Goal: Navigation & Orientation: Find specific page/section

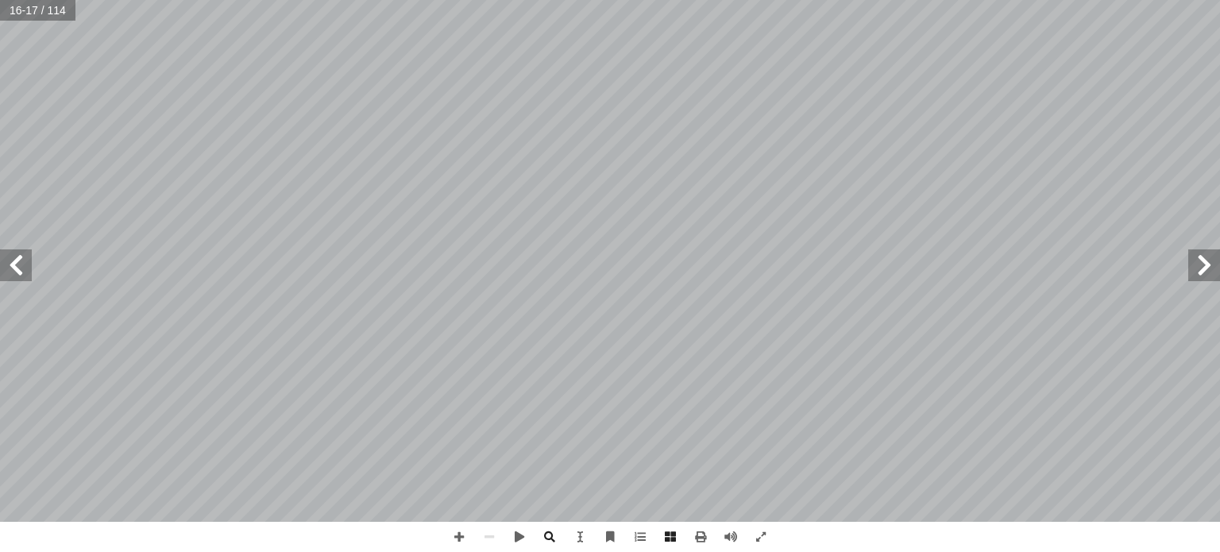
click at [13, 277] on span at bounding box center [16, 265] width 32 height 32
click at [1214, 277] on span at bounding box center [1204, 265] width 32 height 32
click at [13, 273] on span at bounding box center [16, 265] width 32 height 32
click at [1205, 260] on span at bounding box center [1204, 265] width 32 height 32
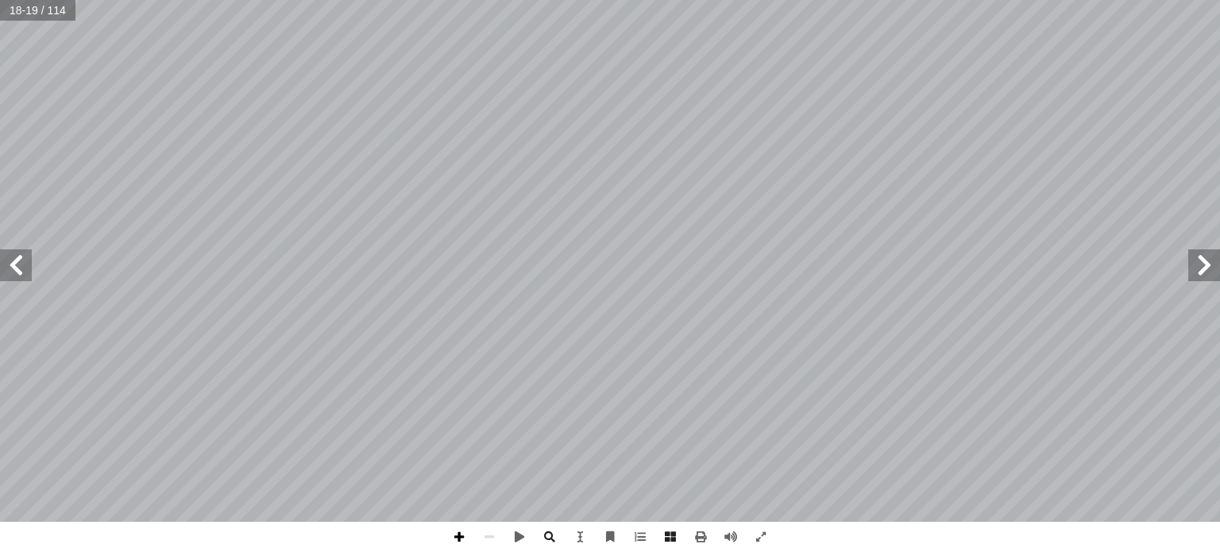
click at [460, 539] on span at bounding box center [459, 537] width 30 height 30
click at [16, 264] on span at bounding box center [16, 265] width 32 height 32
